Goal: Information Seeking & Learning: Learn about a topic

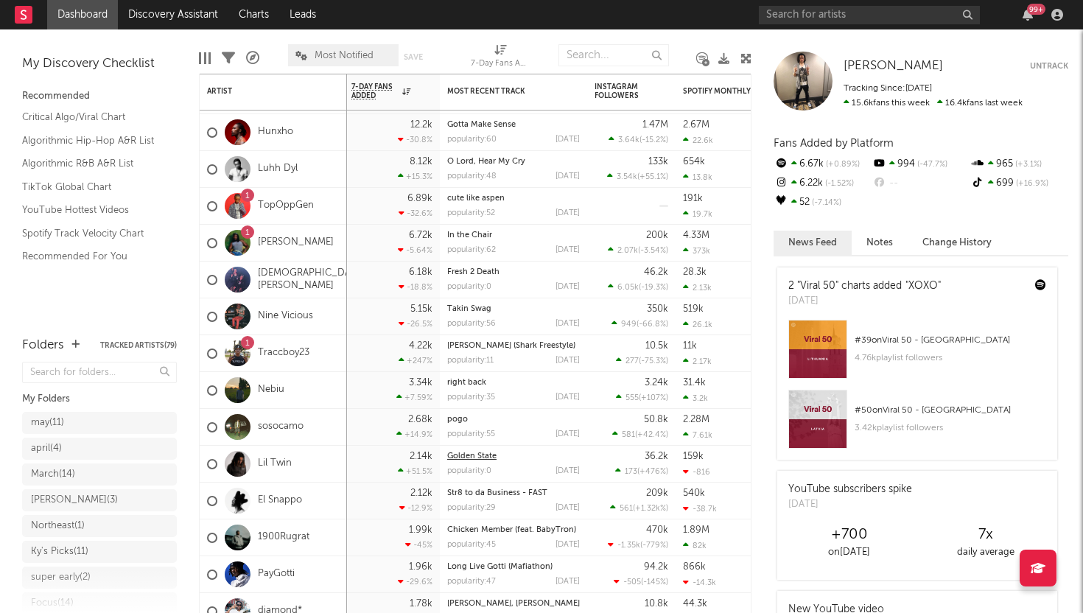
click at [461, 456] on link "Golden State" at bounding box center [471, 456] width 49 height 8
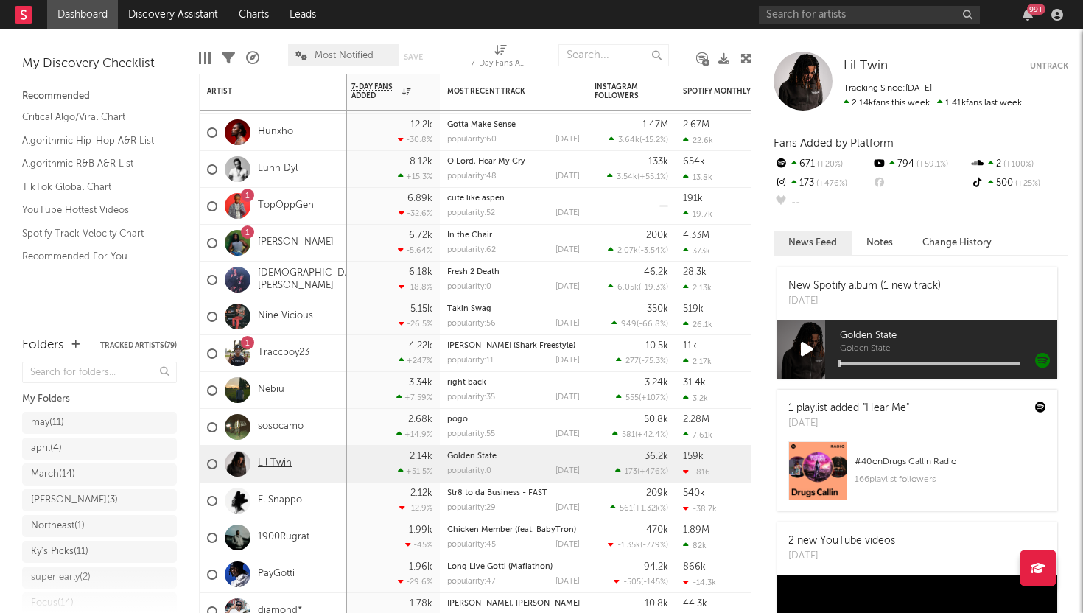
click at [277, 458] on link "Lil Twin" at bounding box center [275, 464] width 34 height 13
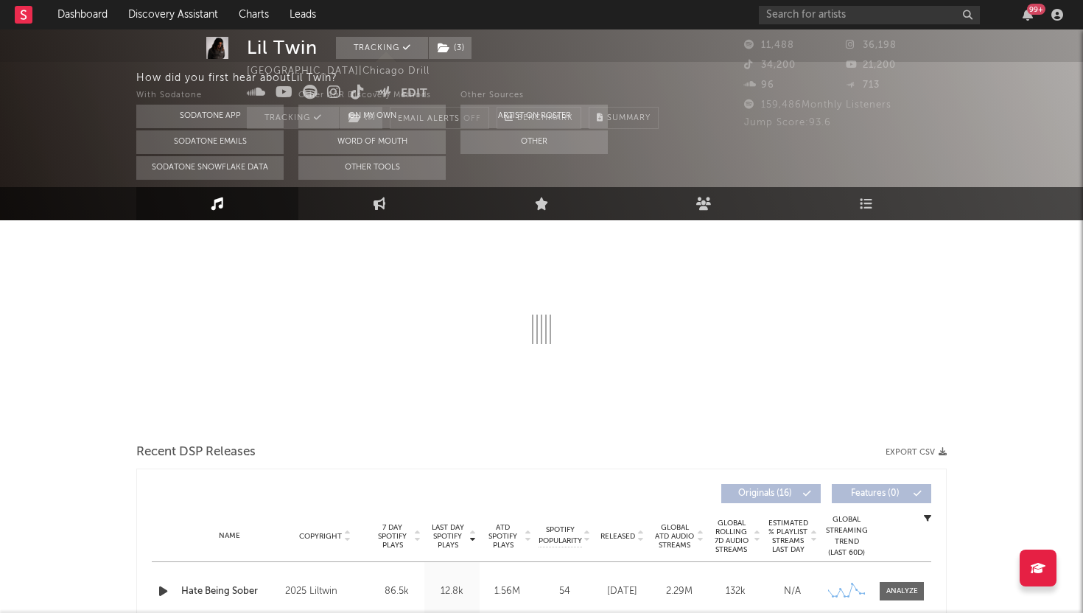
select select "6m"
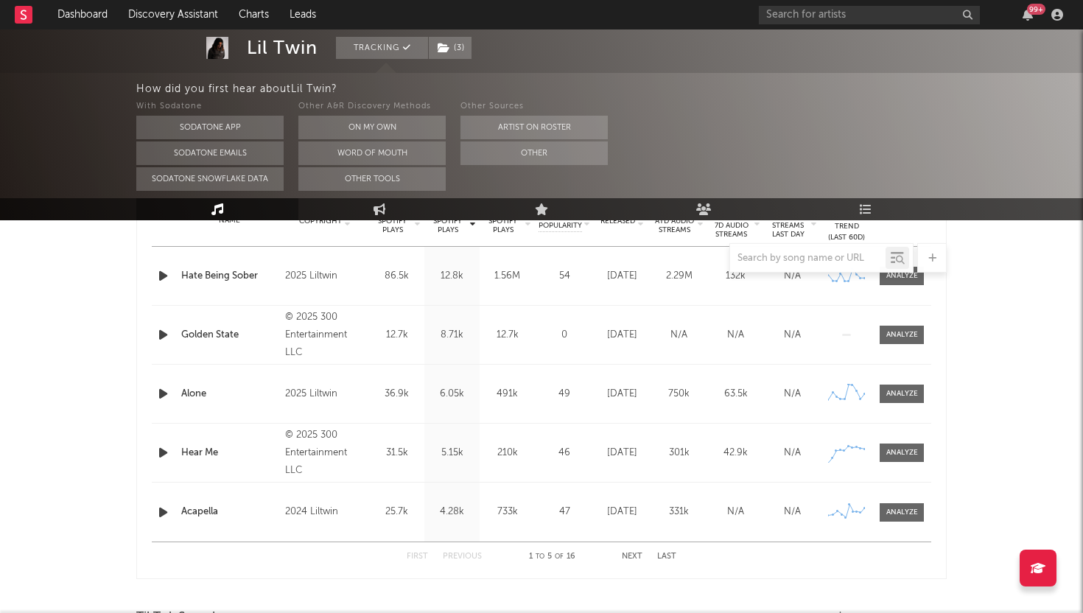
scroll to position [678, 0]
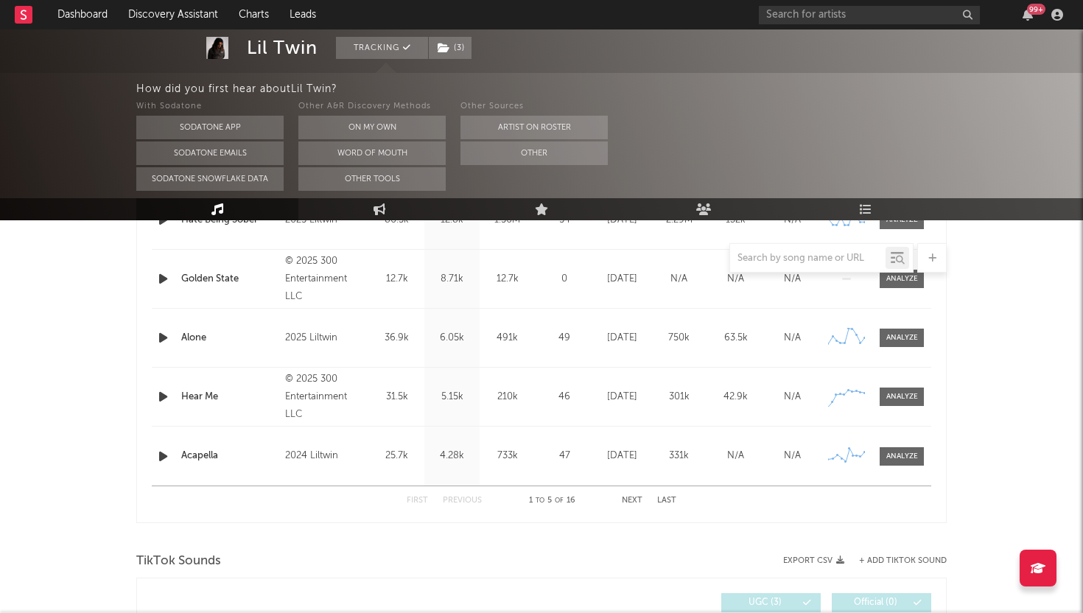
click at [665, 499] on button "Last" at bounding box center [666, 501] width 19 height 8
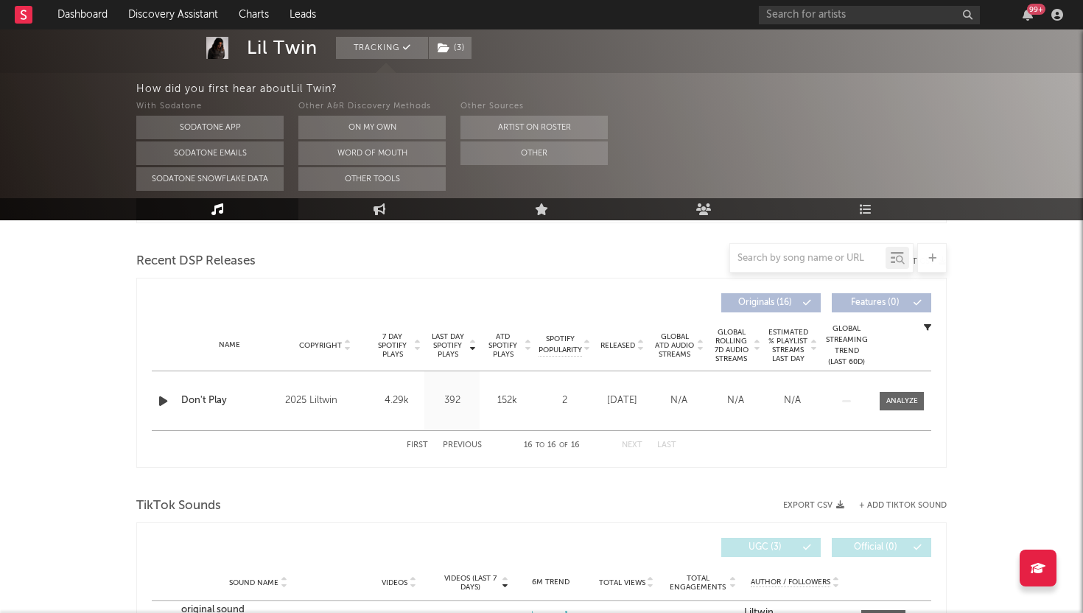
scroll to position [500, 0]
click at [470, 441] on button "Previous" at bounding box center [462, 443] width 39 height 8
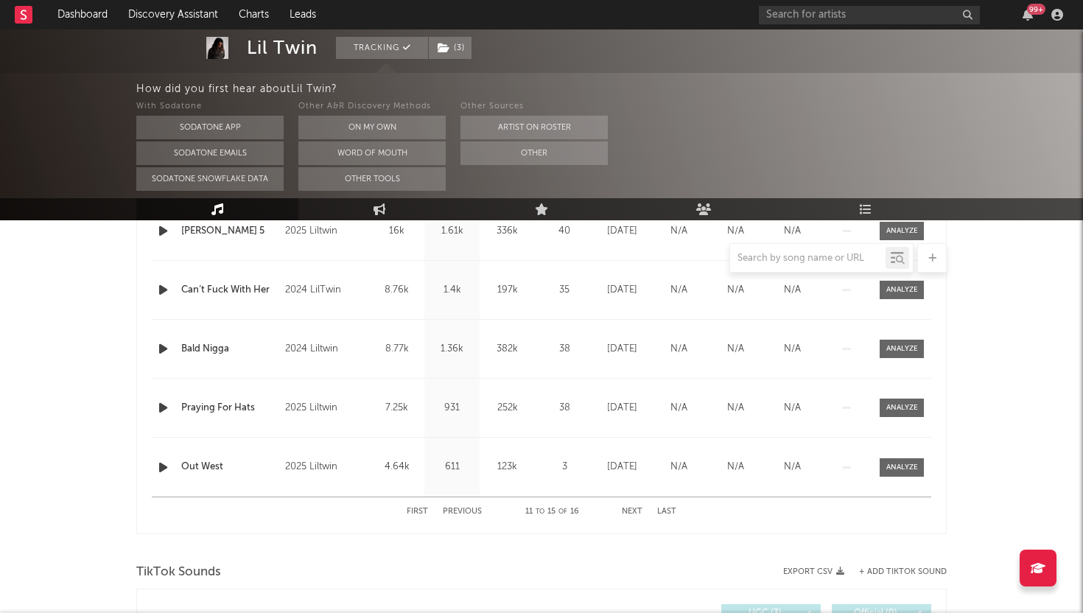
scroll to position [668, 0]
click at [476, 508] on button "Previous" at bounding box center [462, 510] width 39 height 8
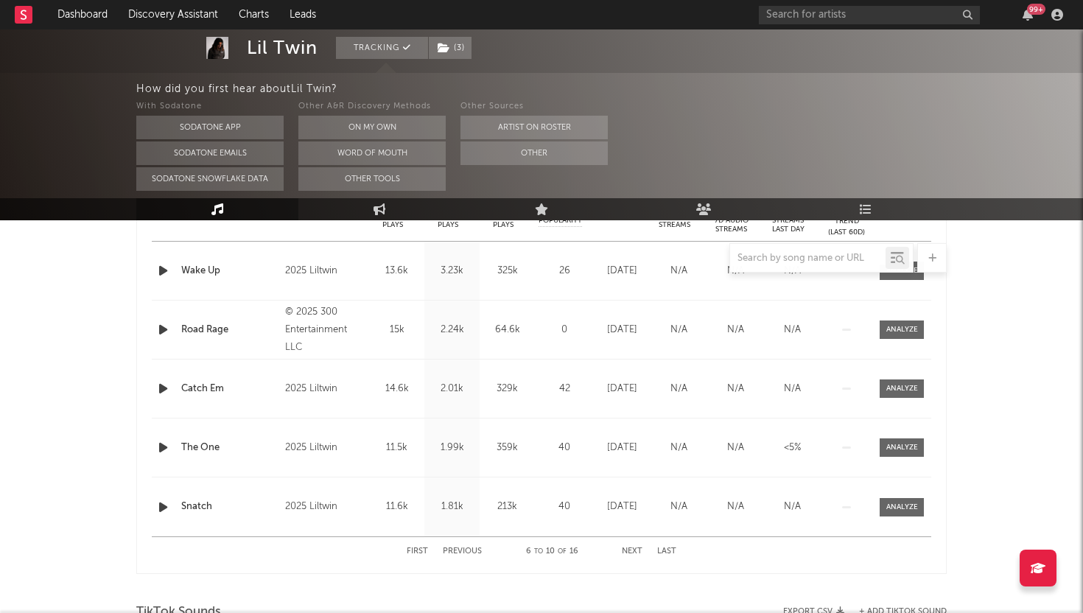
scroll to position [641, 0]
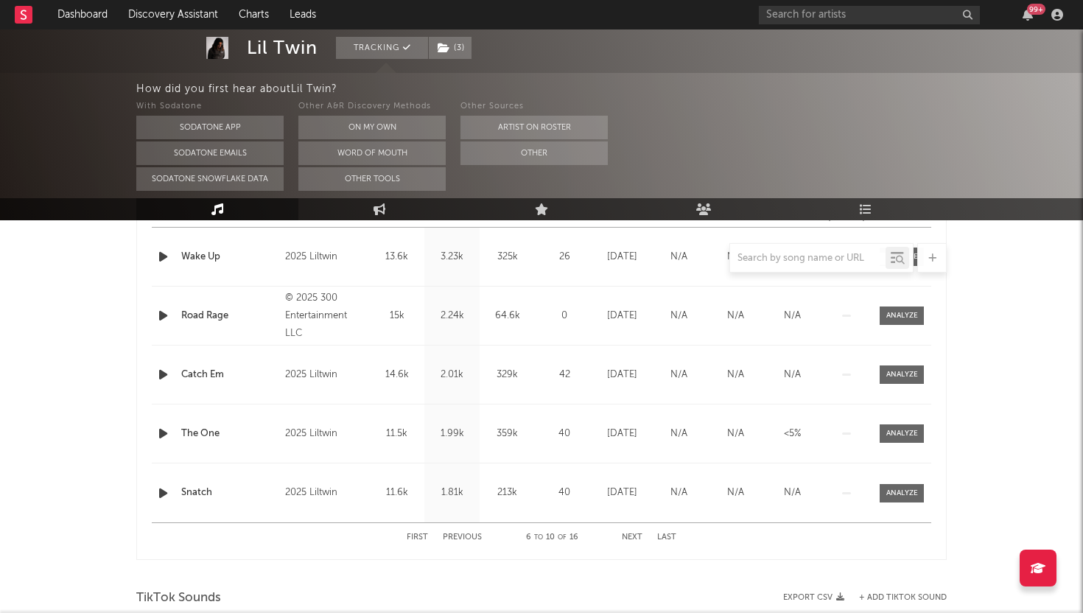
click at [460, 534] on button "Previous" at bounding box center [462, 538] width 39 height 8
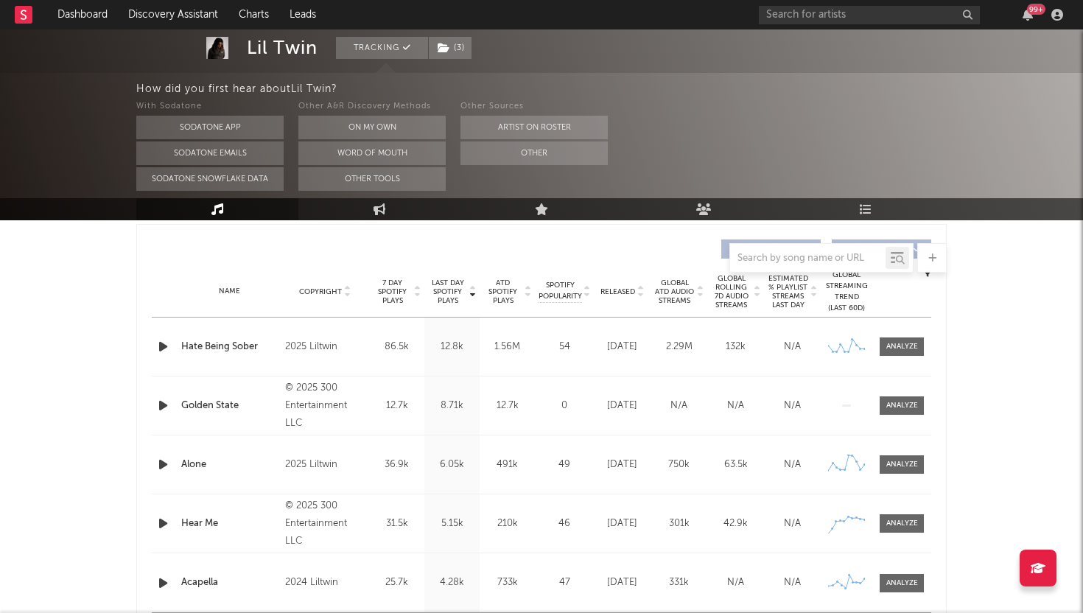
scroll to position [551, 0]
click at [892, 411] on span at bounding box center [902, 406] width 44 height 18
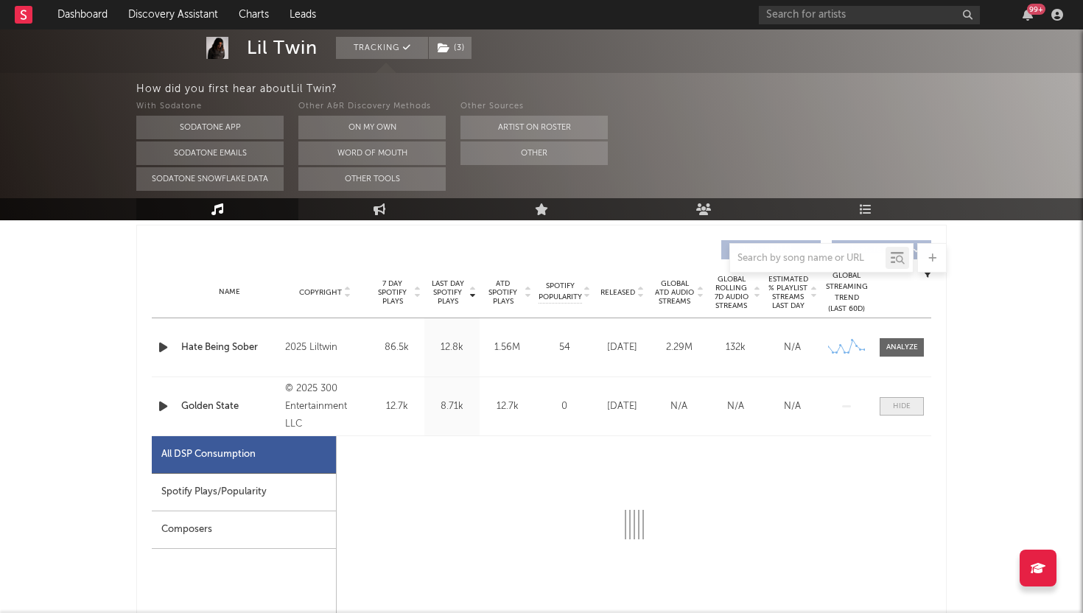
select select "1w"
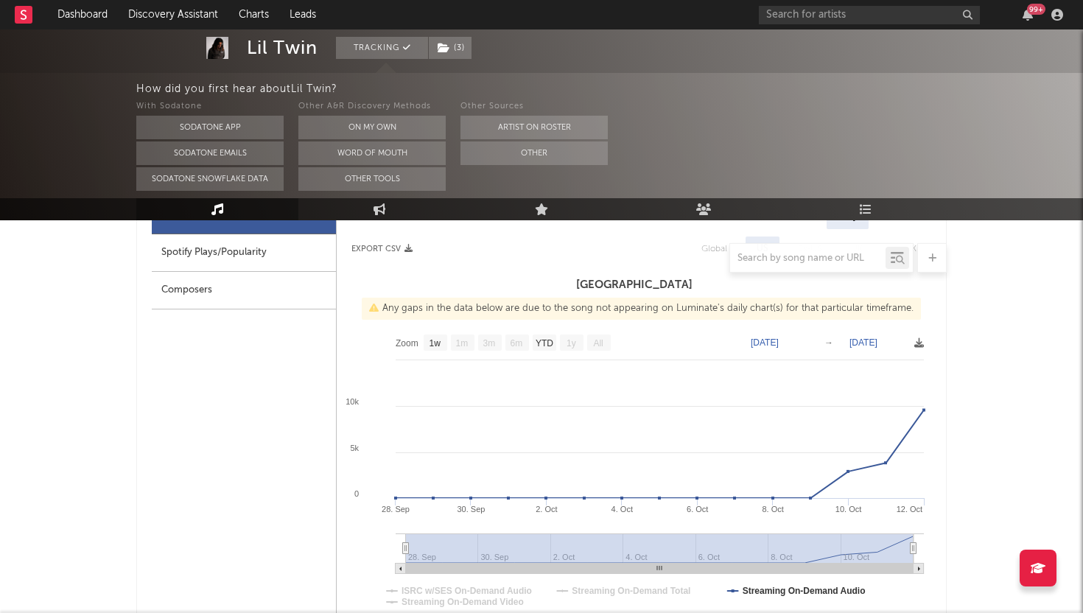
scroll to position [744, 0]
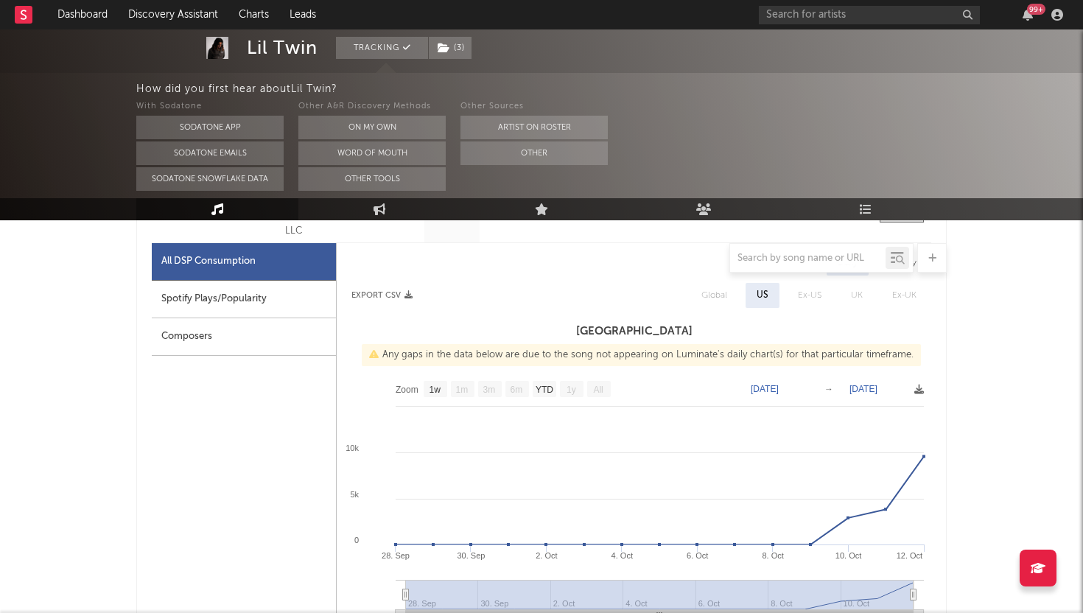
click at [238, 301] on div "Spotify Plays/Popularity" at bounding box center [244, 300] width 184 height 38
select select "1w"
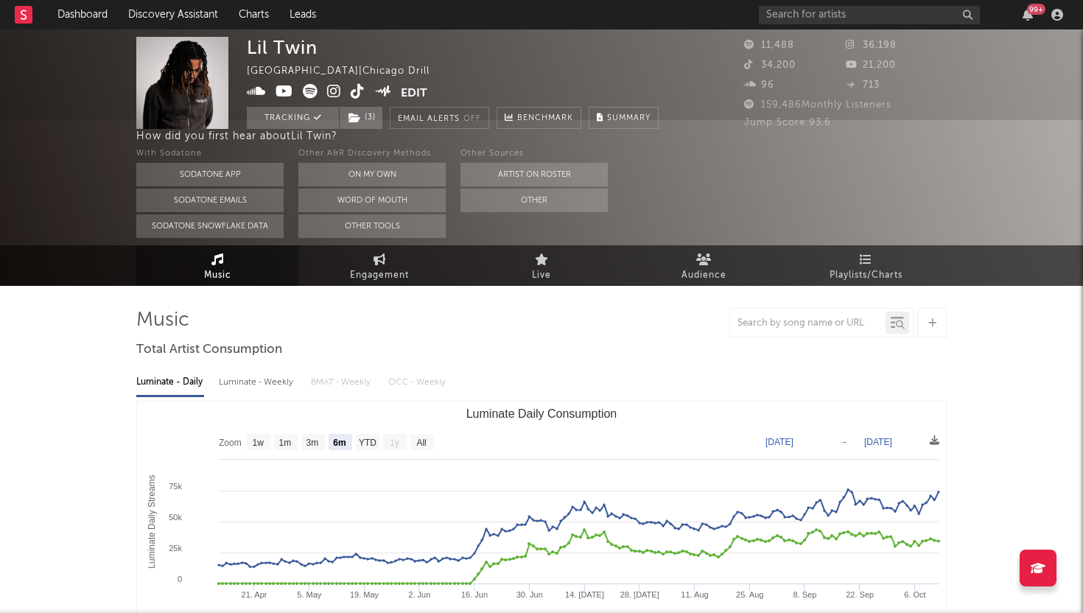
scroll to position [0, 0]
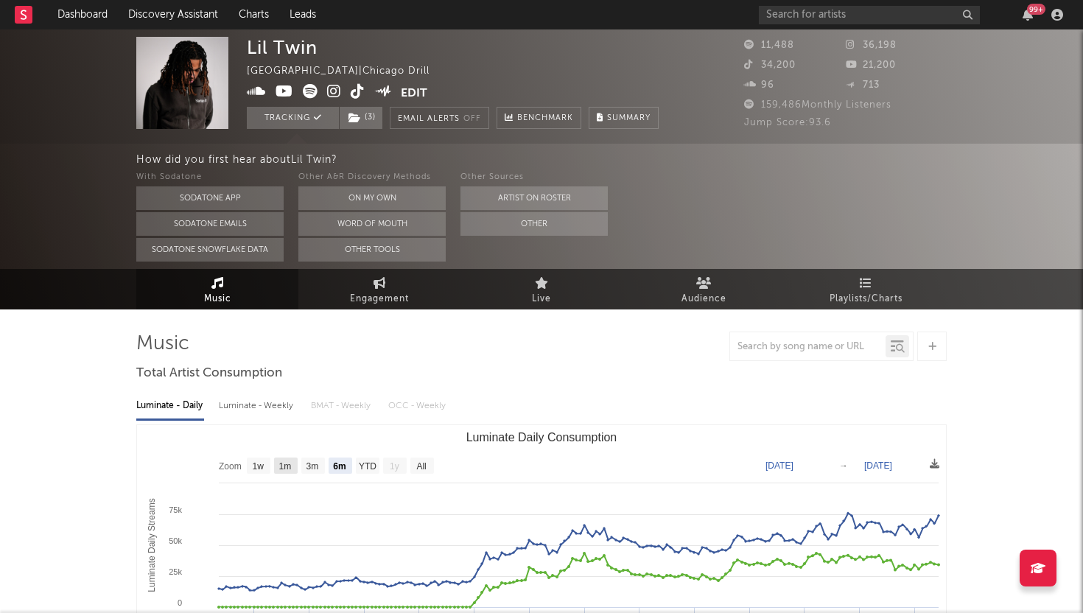
click at [282, 466] on text "1m" at bounding box center [285, 466] width 13 height 10
select select "1m"
type input "[DATE]"
